Goal: Navigation & Orientation: Find specific page/section

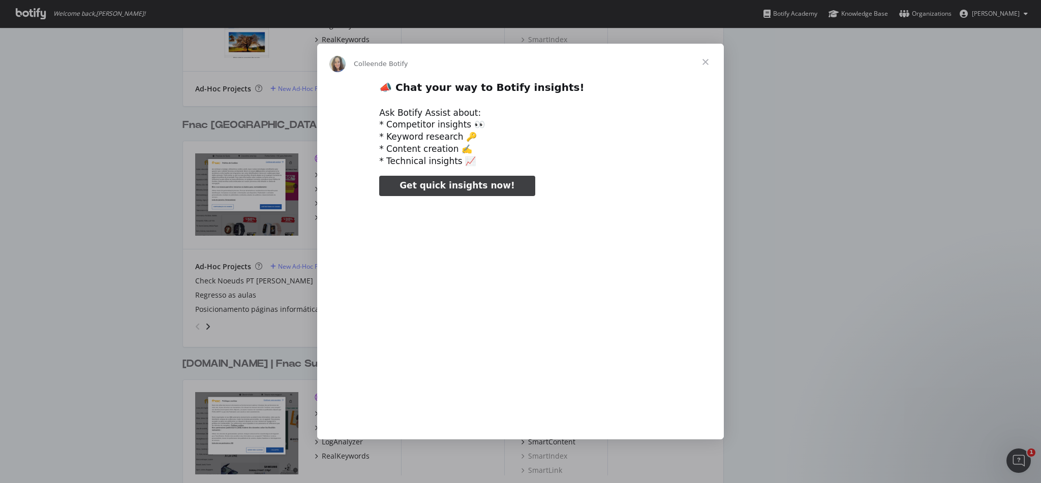
scroll to position [736, 0]
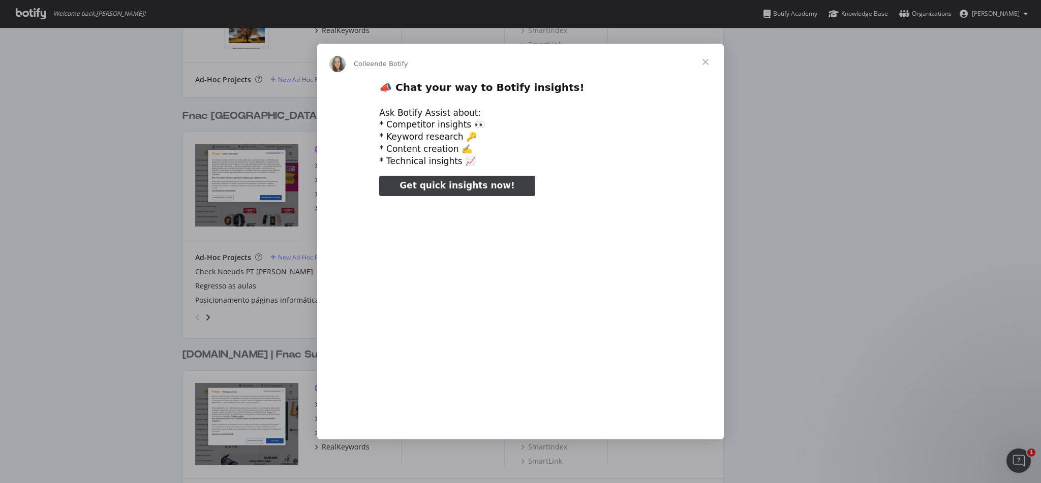
drag, startPoint x: 1035, startPoint y: 58, endPoint x: 1013, endPoint y: 323, distance: 266.2
click at [706, 59] on span "Fermer" at bounding box center [705, 62] width 37 height 37
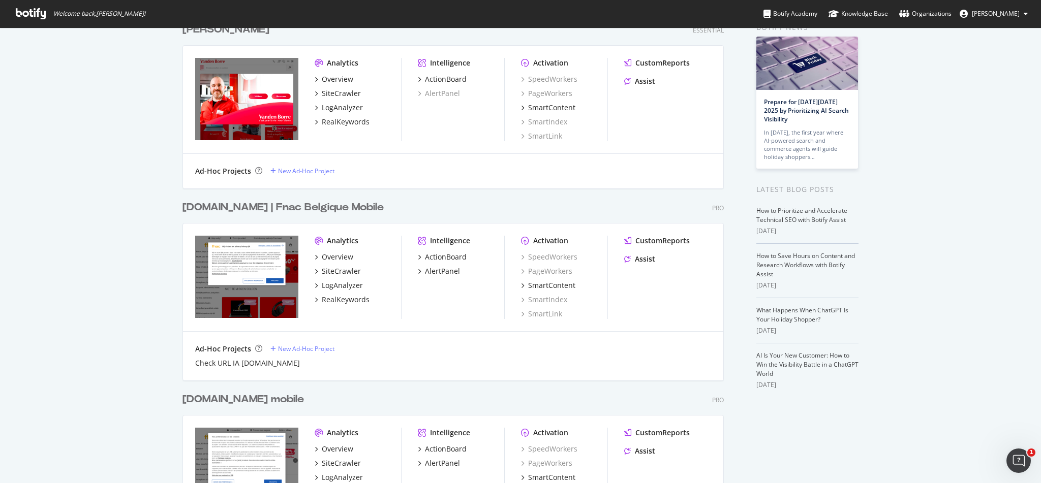
scroll to position [0, 0]
